Goal: Task Accomplishment & Management: Use online tool/utility

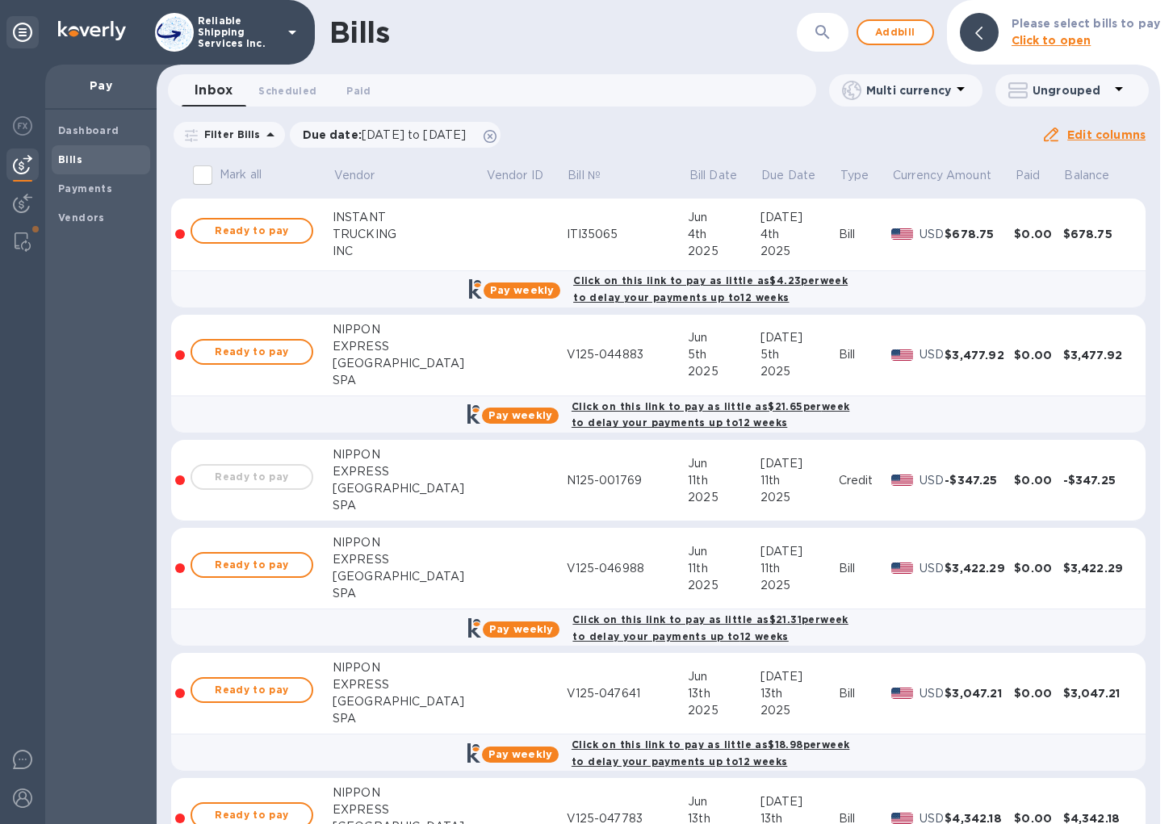
drag, startPoint x: 435, startPoint y: 57, endPoint x: 405, endPoint y: 62, distance: 30.3
click at [435, 57] on div "Bills ​ Add bill Please select bills to pay Click to open" at bounding box center [658, 32] width 1003 height 65
click at [30, 204] on img at bounding box center [22, 203] width 19 height 19
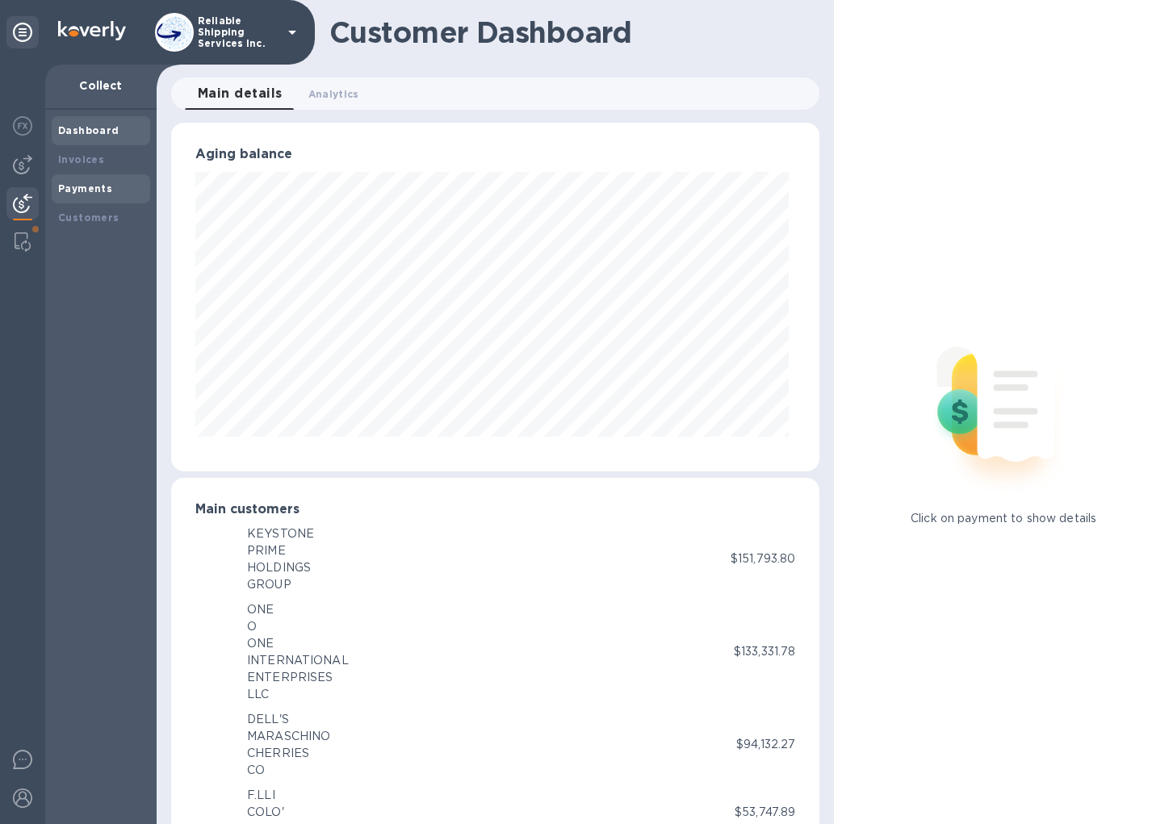
scroll to position [806812, 806519]
click at [84, 194] on b "Payments" at bounding box center [85, 188] width 54 height 12
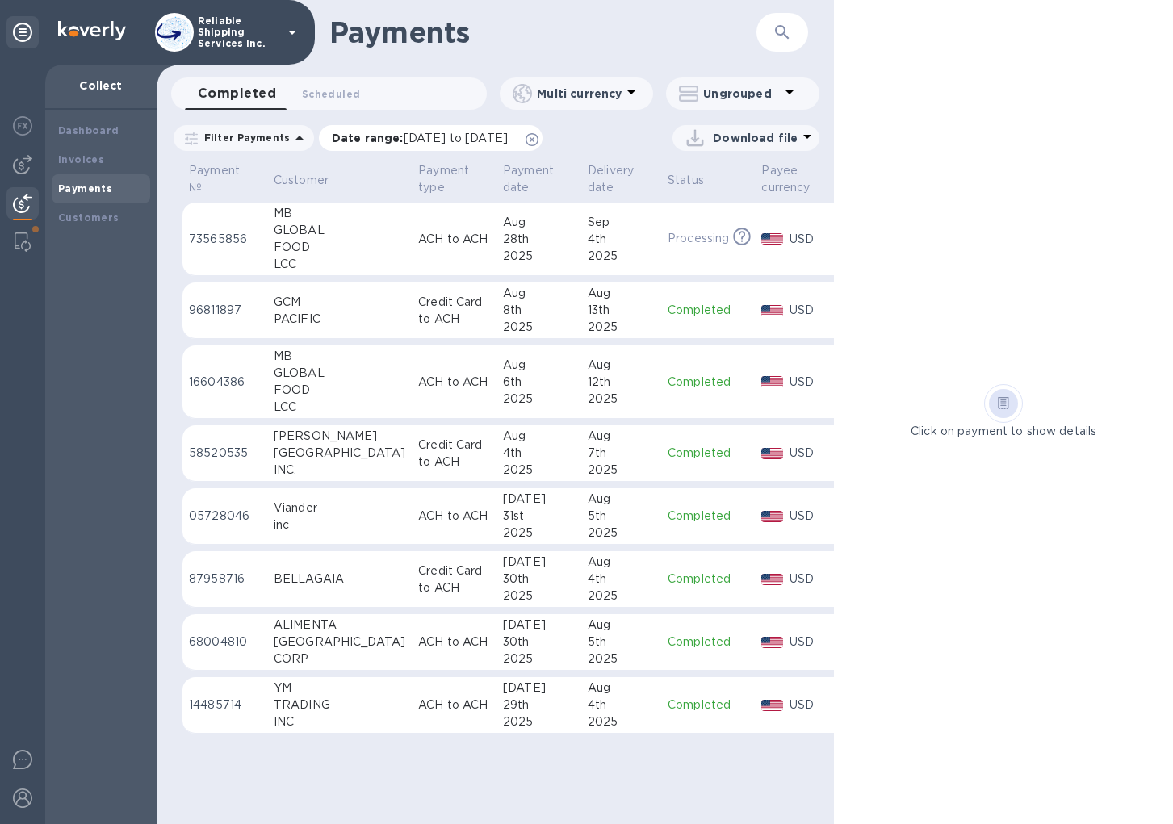
click at [538, 138] on icon at bounding box center [531, 139] width 13 height 13
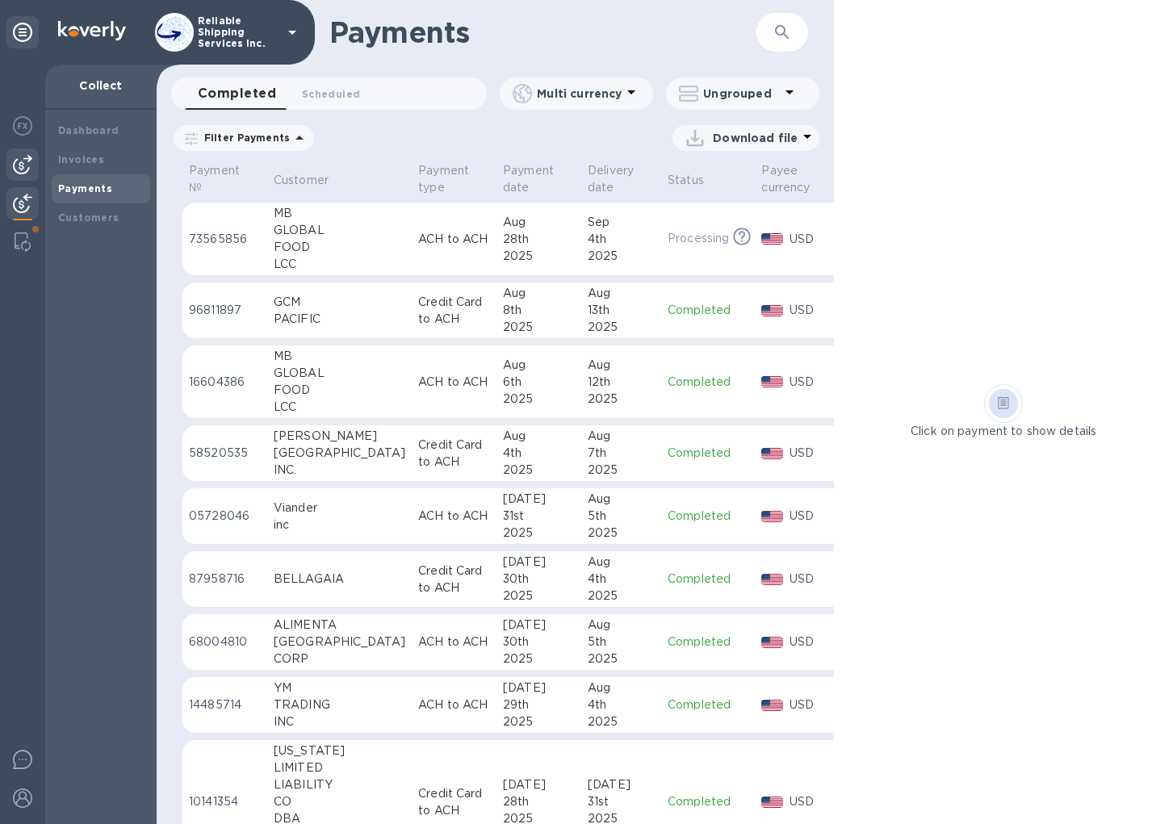
click at [13, 164] on img at bounding box center [22, 164] width 19 height 19
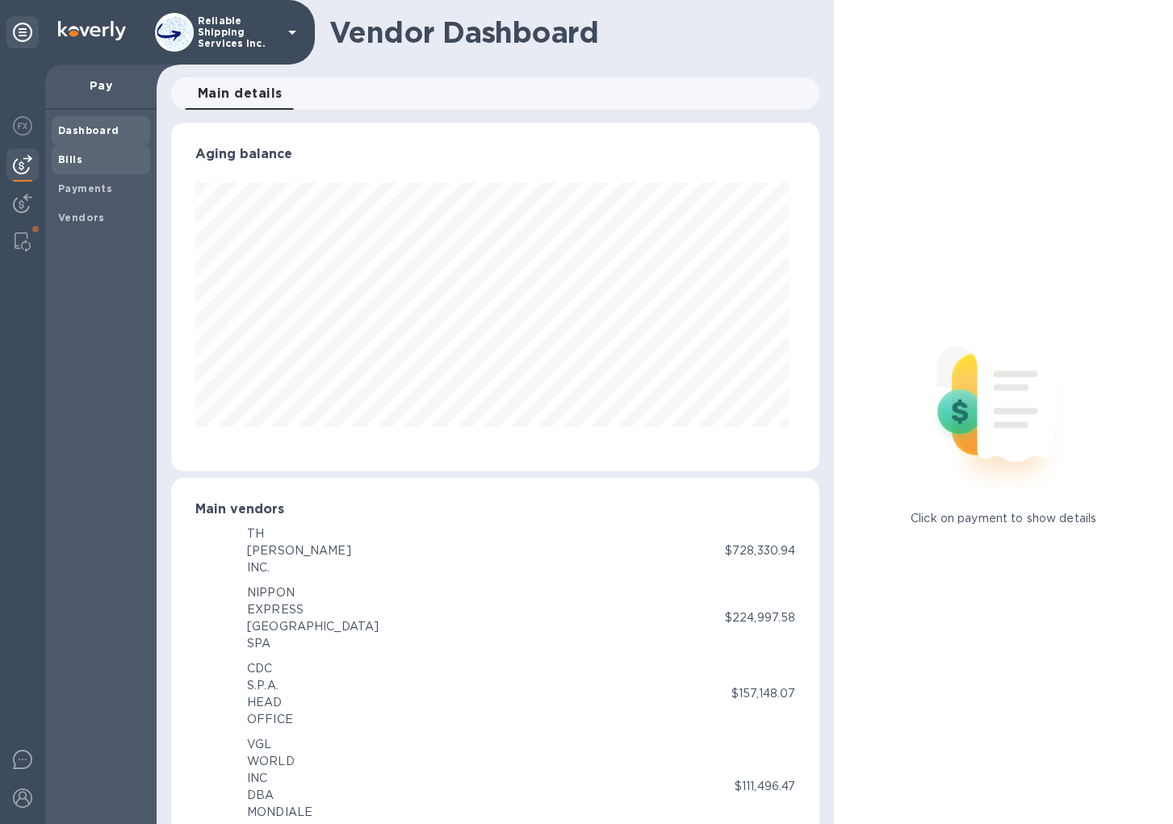
scroll to position [349, 643]
click at [94, 161] on span "Bills" at bounding box center [101, 160] width 86 height 16
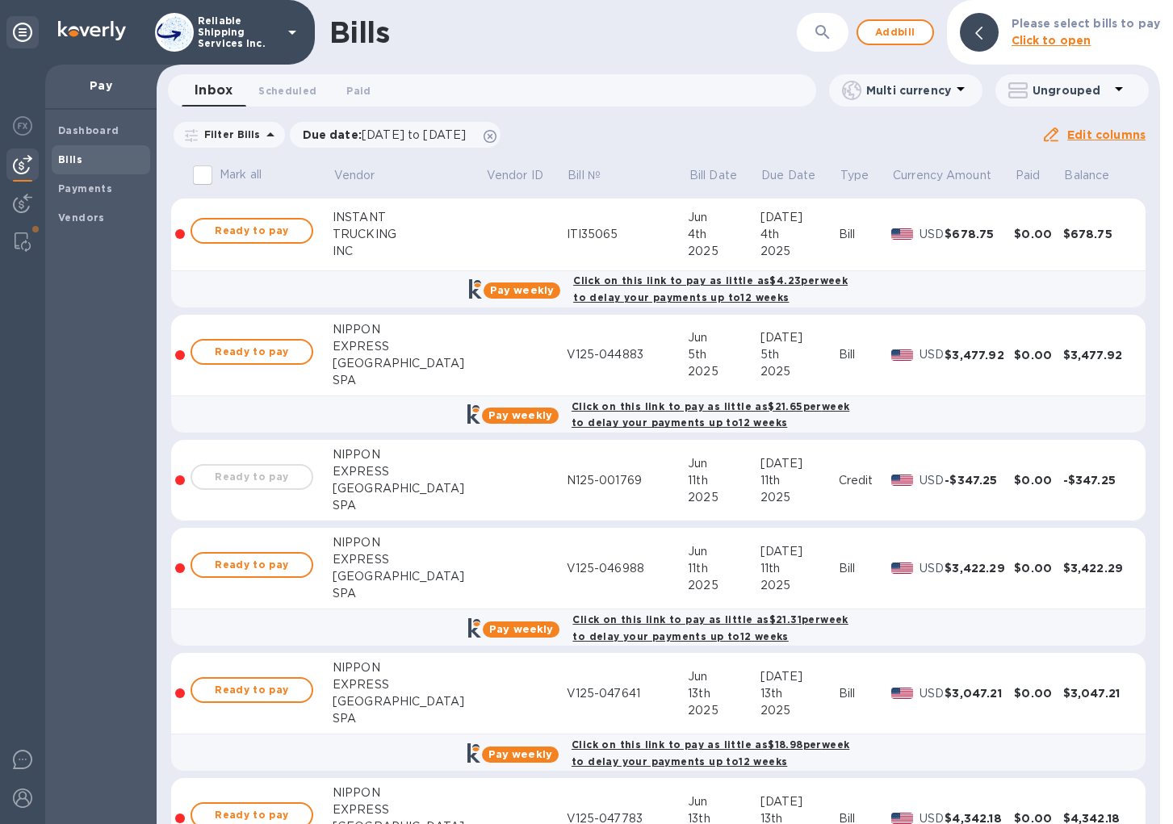
click at [1033, 48] on p "Click to open" at bounding box center [1085, 40] width 149 height 17
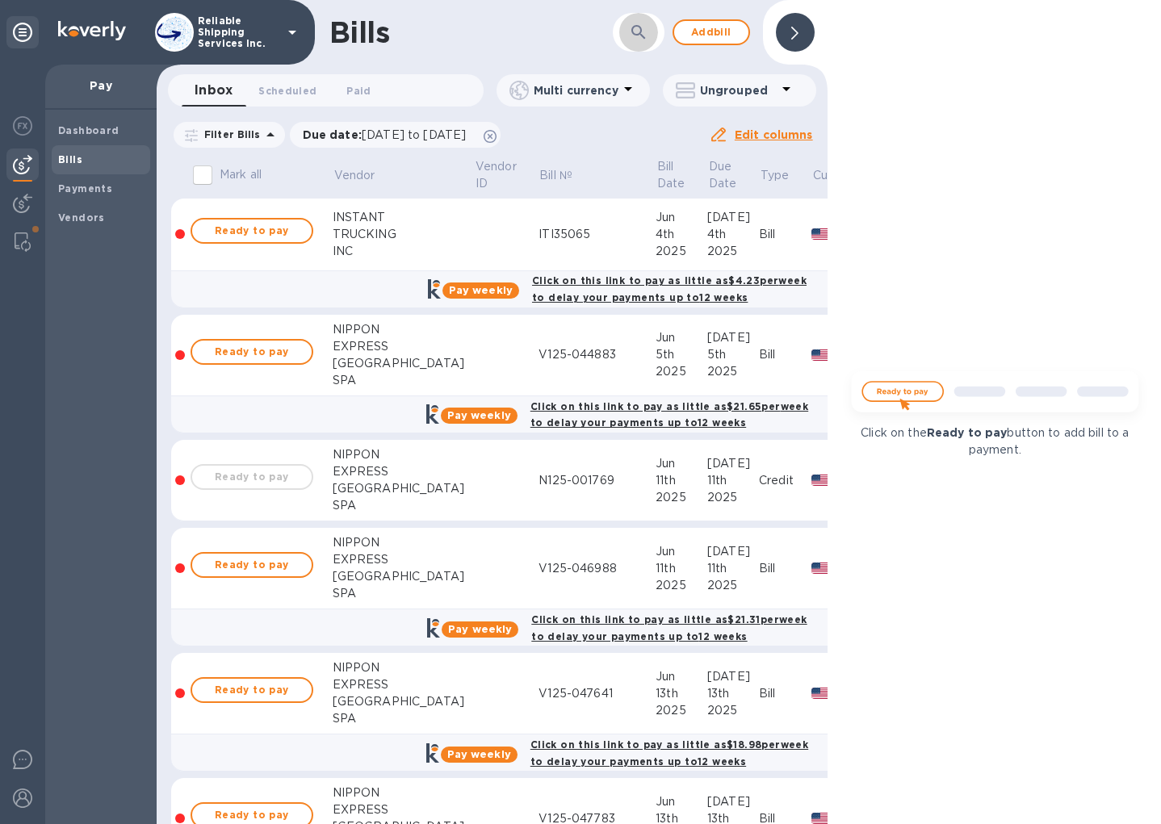
click at [640, 40] on icon "button" at bounding box center [638, 32] width 19 height 19
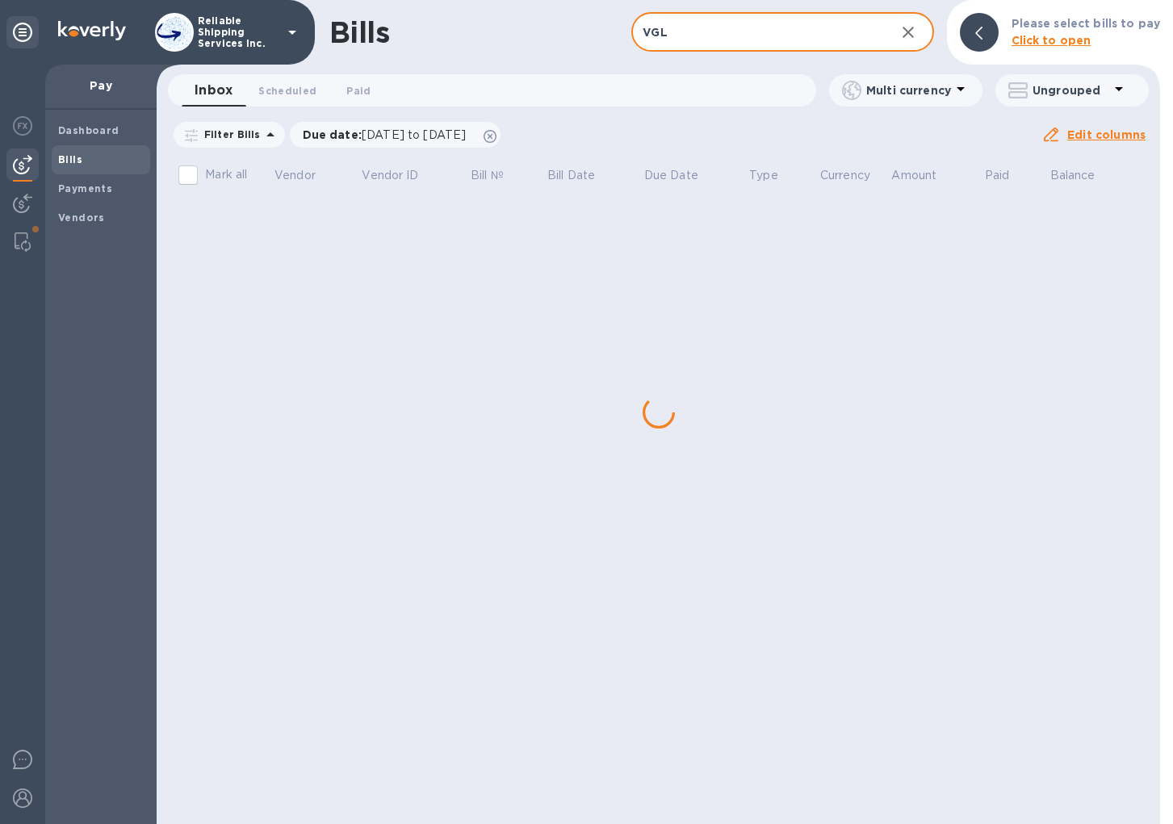
type input "VGL"
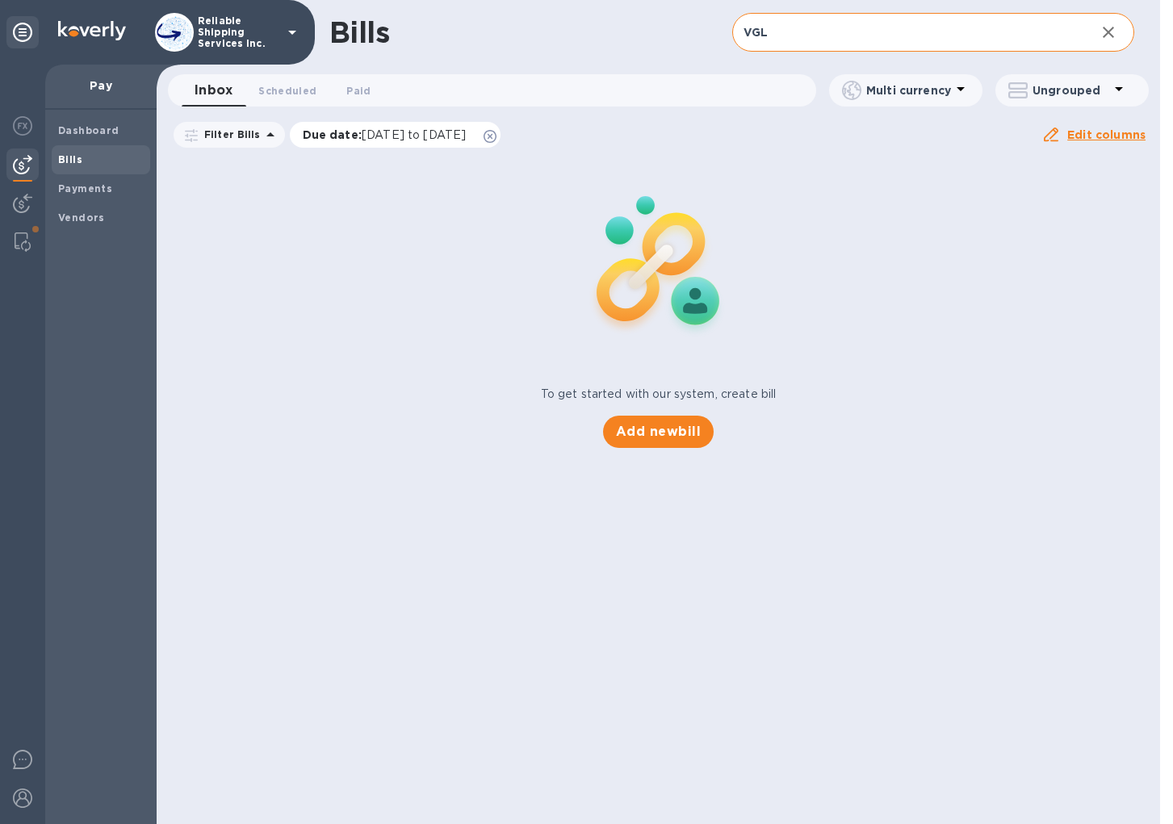
click at [496, 133] on icon at bounding box center [489, 136] width 13 height 13
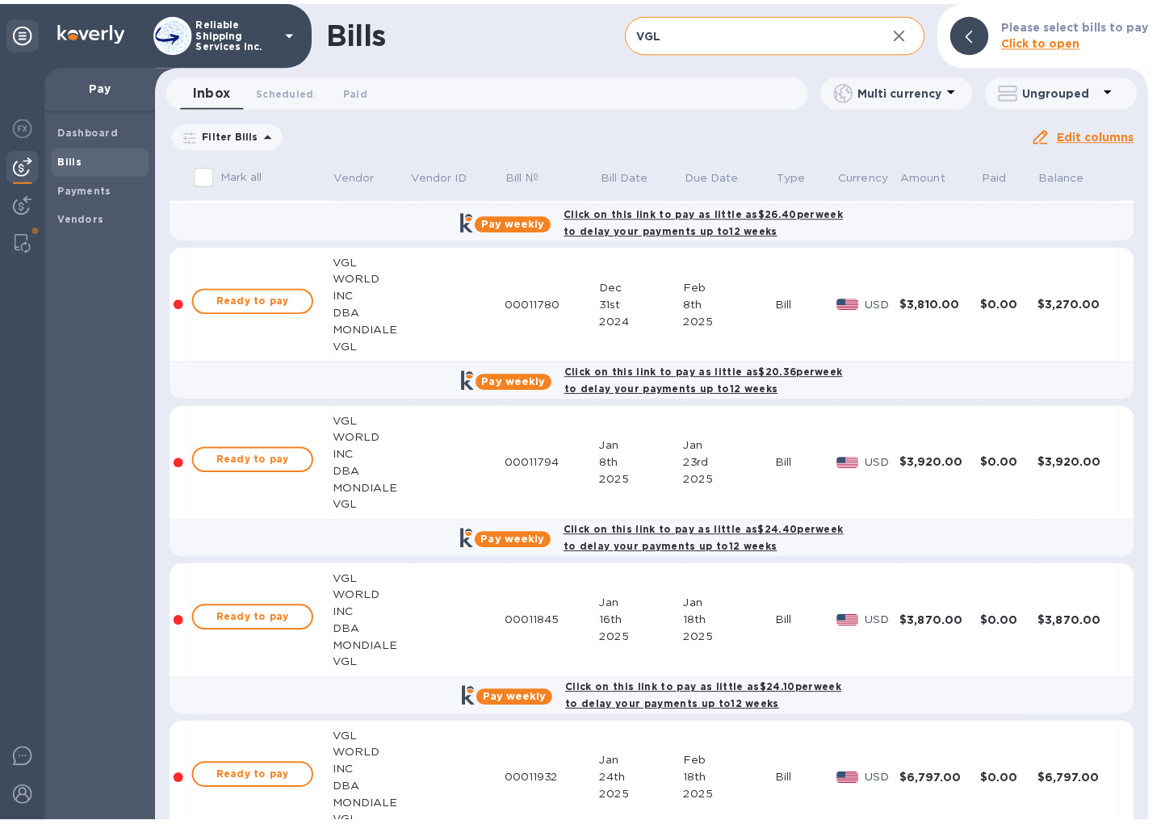
scroll to position [2179, 0]
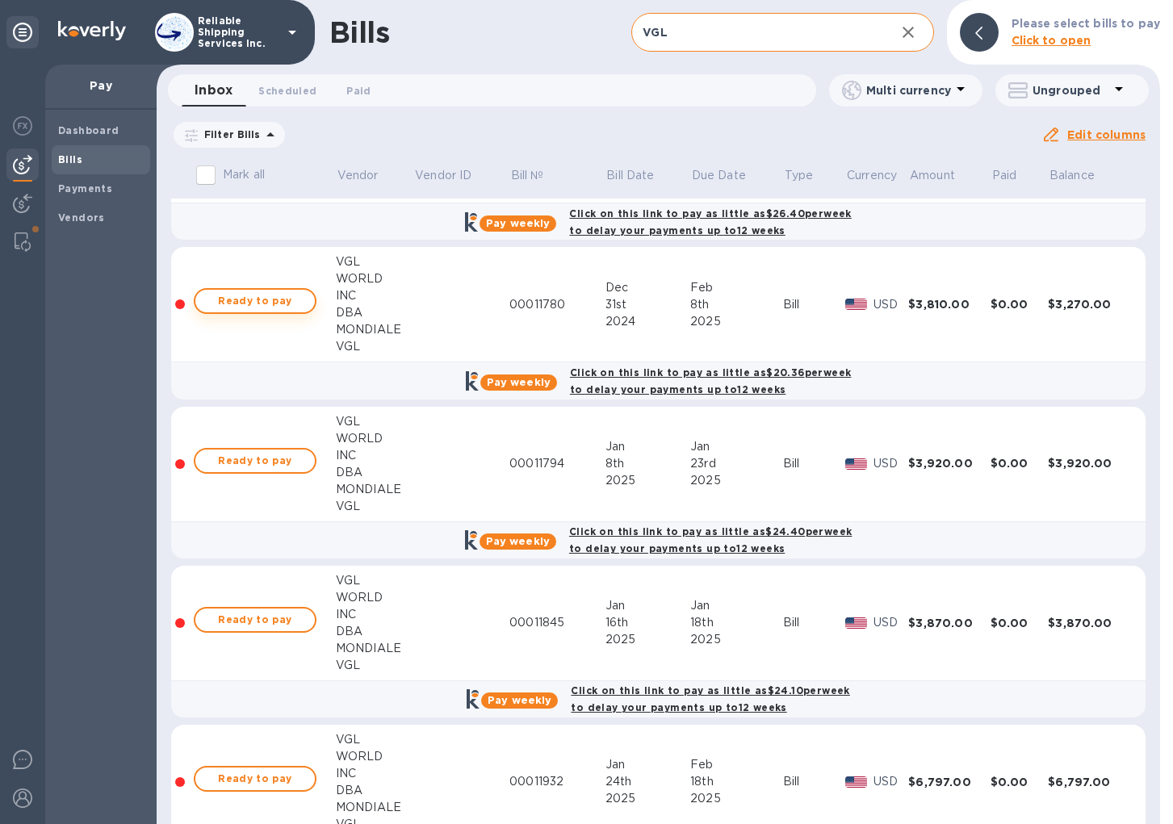
click at [224, 296] on span "Ready to pay" at bounding box center [255, 300] width 94 height 19
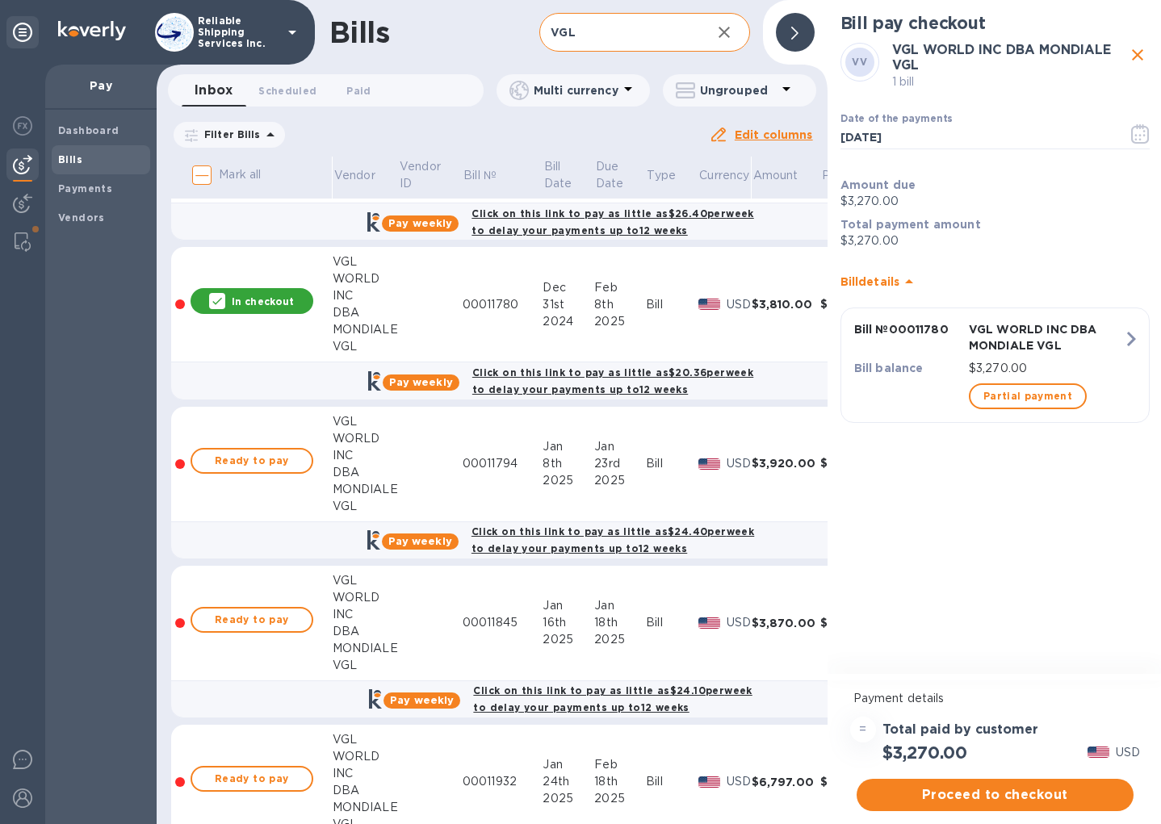
scroll to position [12, 0]
click at [988, 785] on span "Proceed to checkout" at bounding box center [994, 794] width 251 height 19
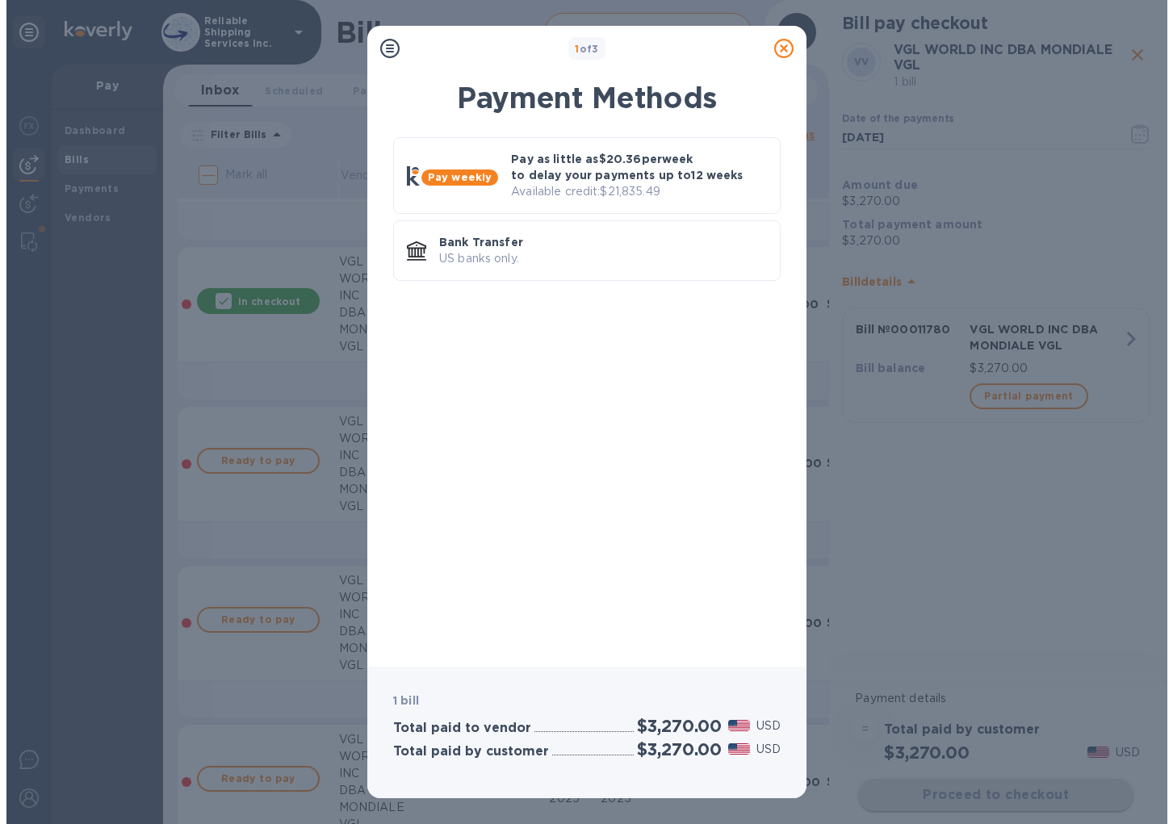
scroll to position [0, 0]
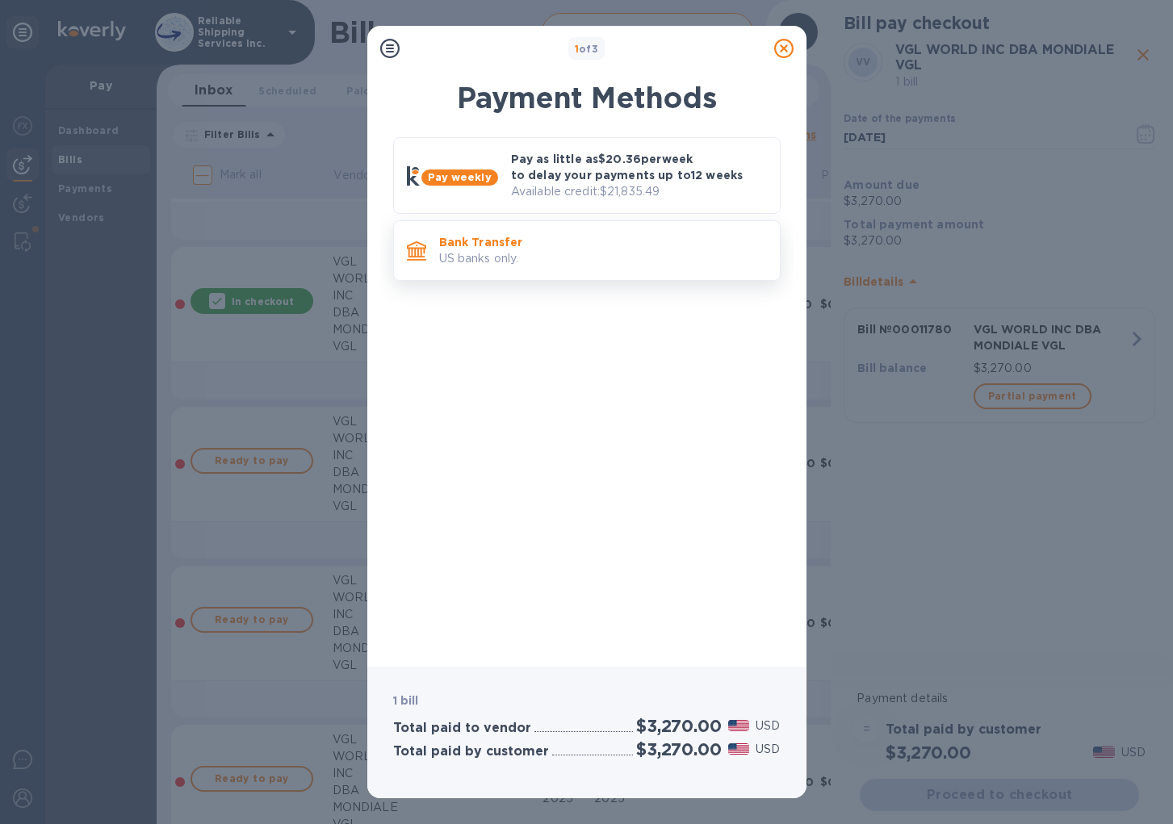
click at [572, 261] on p "US banks only." at bounding box center [603, 258] width 328 height 17
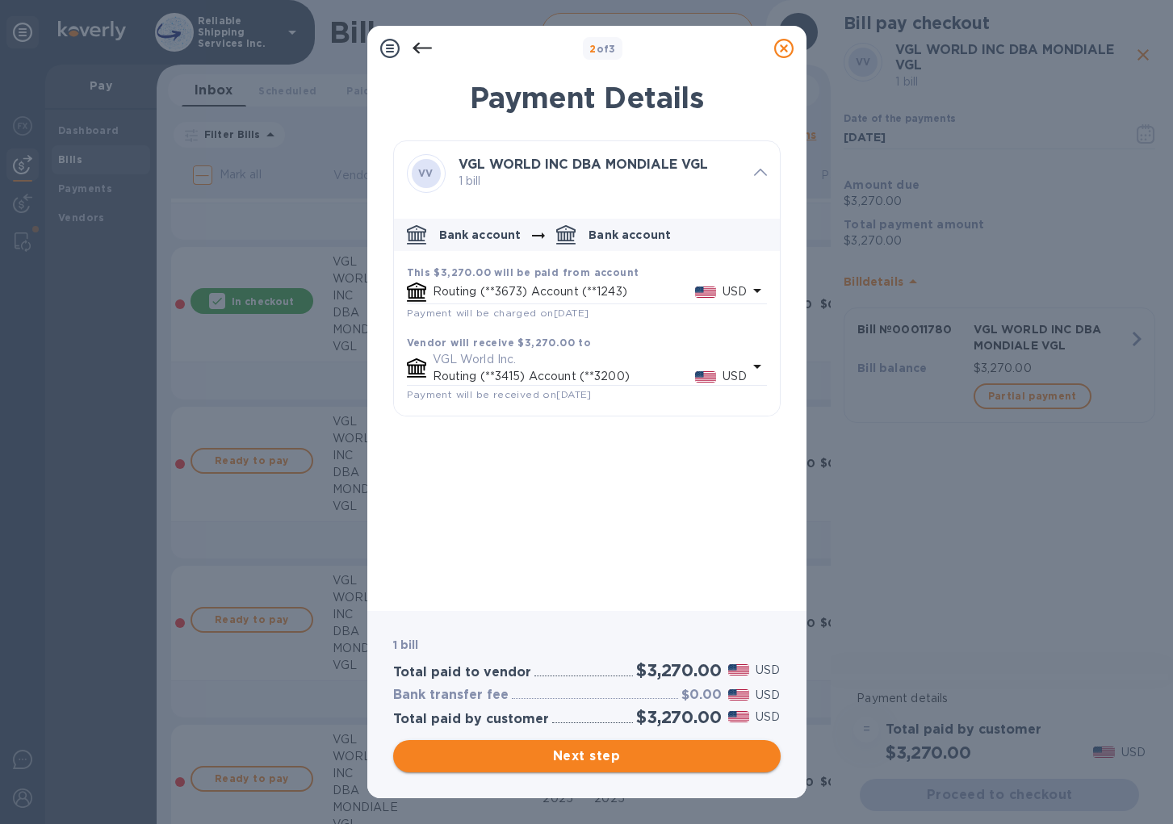
click at [588, 749] on span "Next step" at bounding box center [587, 756] width 362 height 19
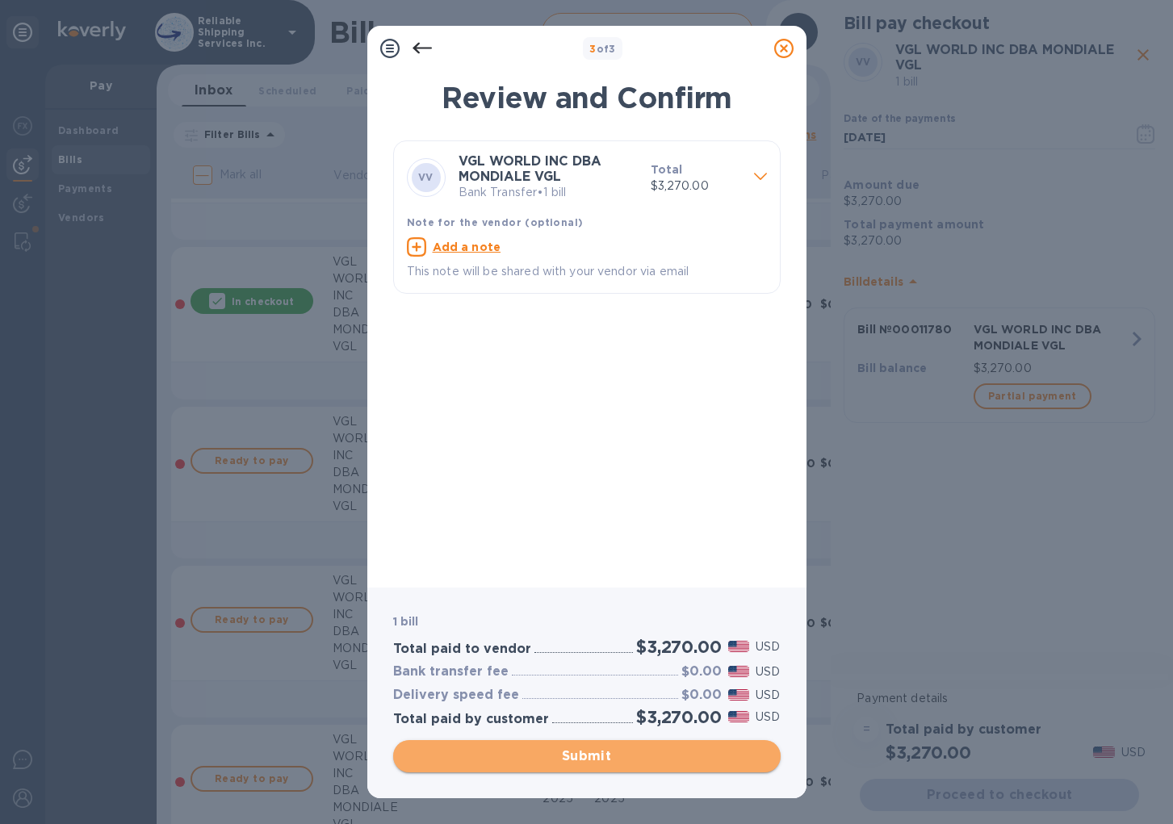
click at [585, 756] on span "Submit" at bounding box center [587, 756] width 362 height 19
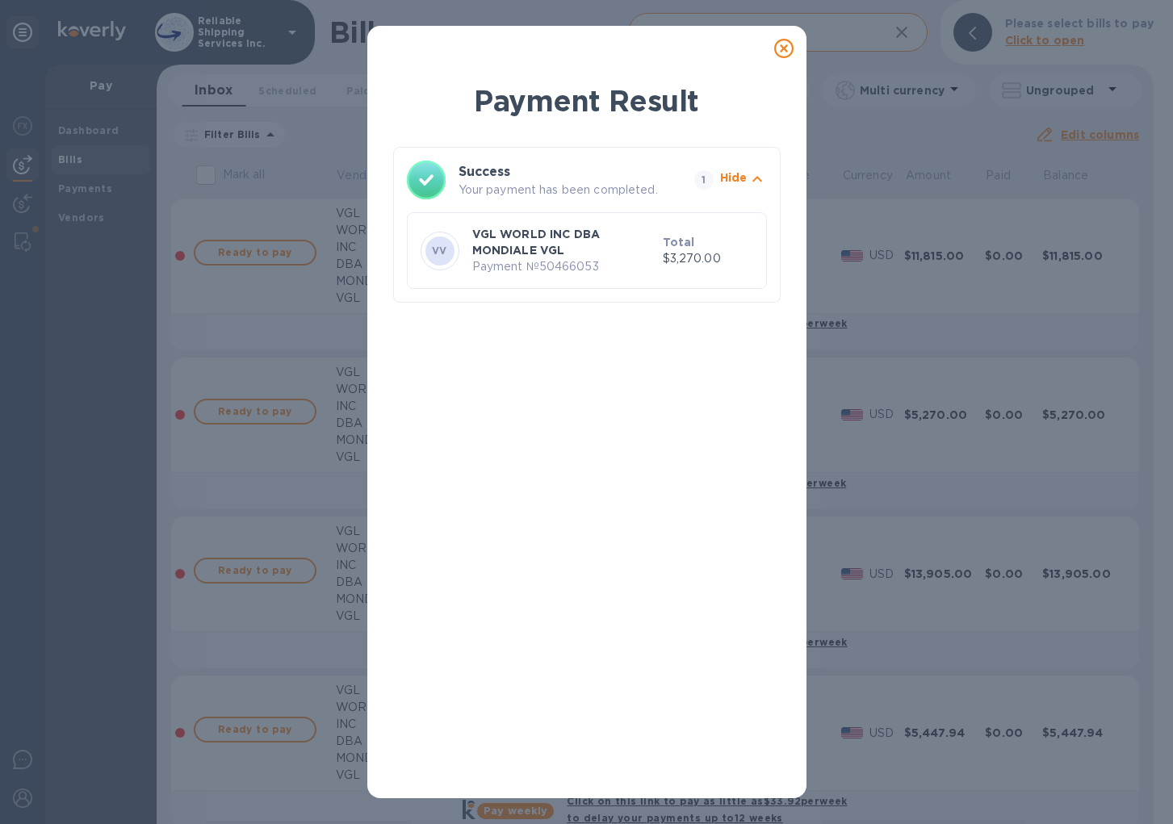
click at [788, 43] on icon at bounding box center [783, 48] width 19 height 19
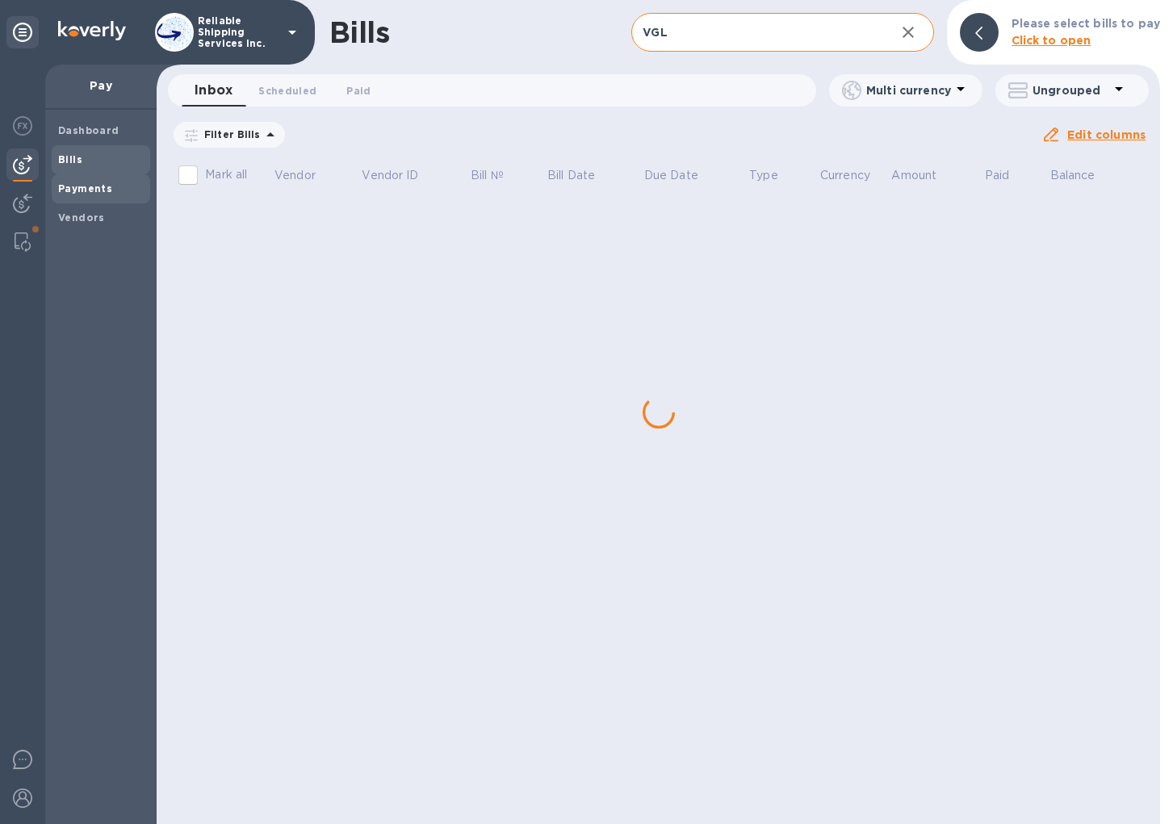
click at [113, 184] on span "Payments" at bounding box center [101, 189] width 86 height 16
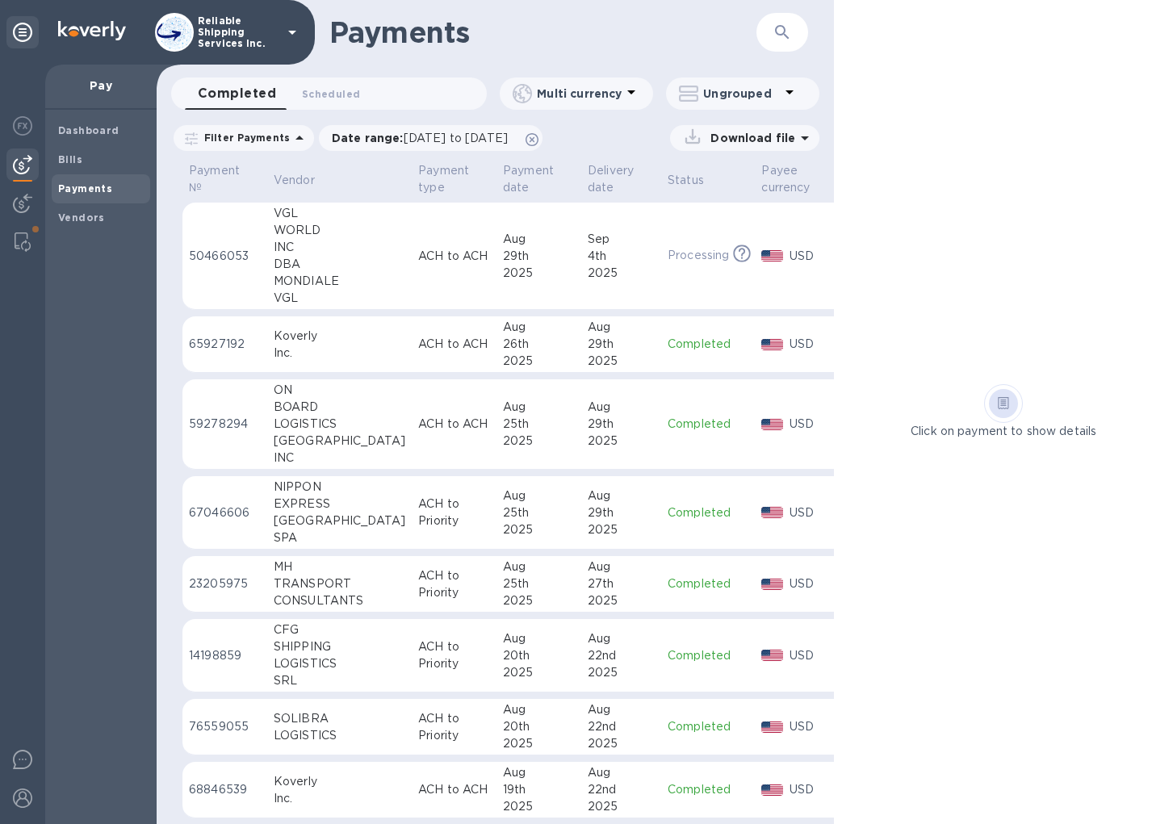
click at [503, 265] on div "2025" at bounding box center [539, 273] width 72 height 17
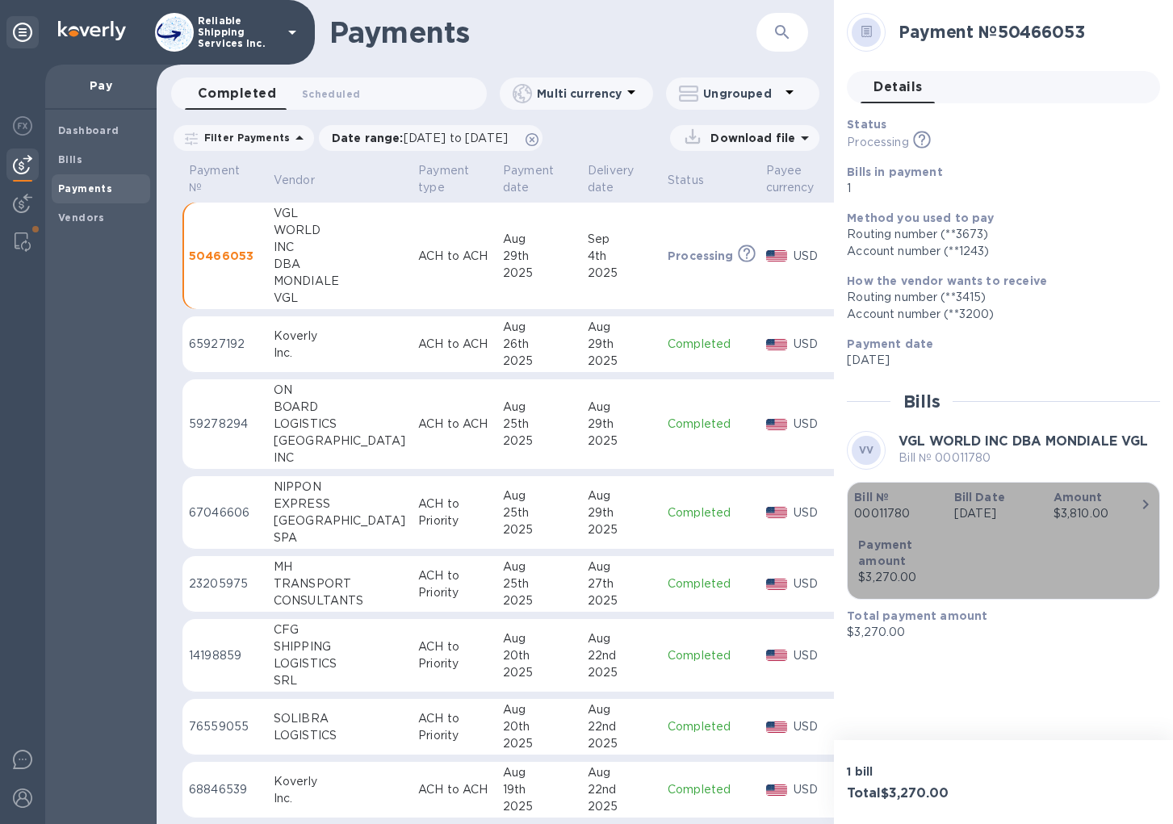
click at [1032, 539] on div "Bill № 00011780 Bill Date [DATE] Amount $3,810.00 Payment amount $3,270.00" at bounding box center [1003, 540] width 299 height 103
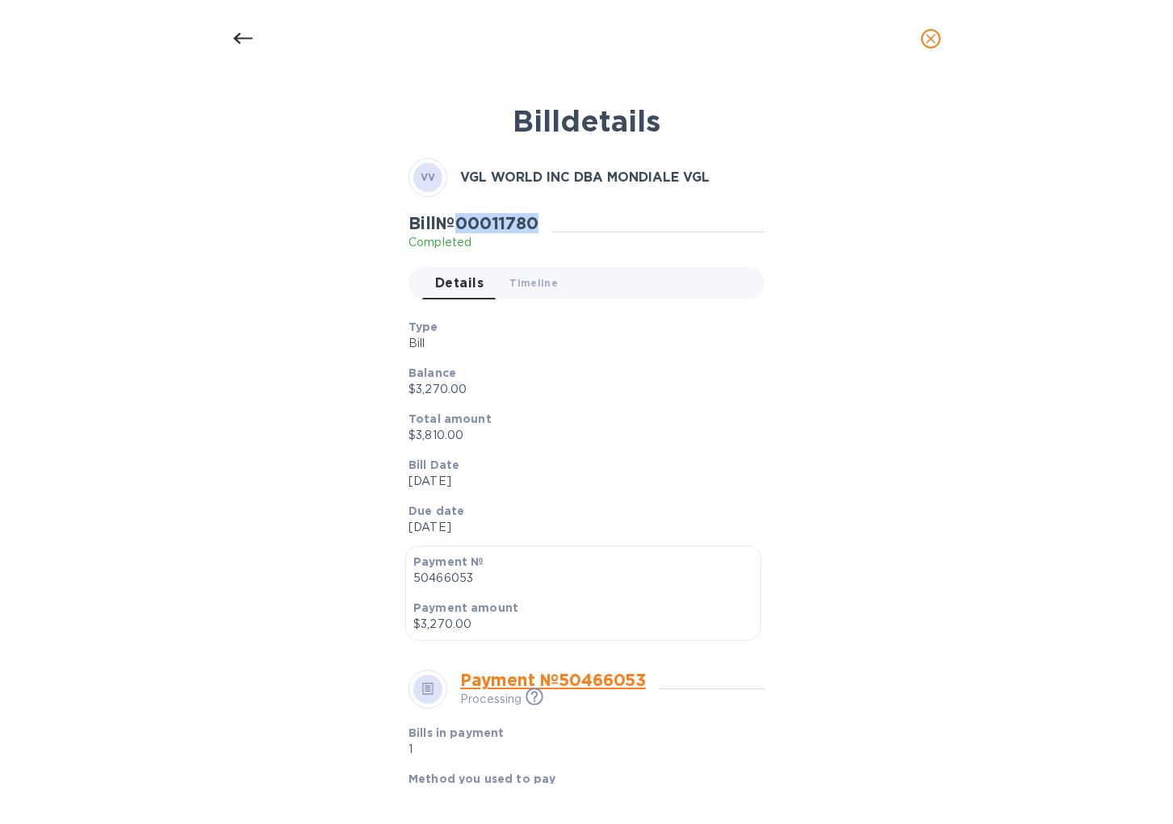
drag, startPoint x: 465, startPoint y: 220, endPoint x: 558, endPoint y: 227, distance: 93.1
click at [551, 227] on div "Bill № 00011780 Completed" at bounding box center [479, 231] width 143 height 37
copy h2 "00011780"
